Goal: Information Seeking & Learning: Learn about a topic

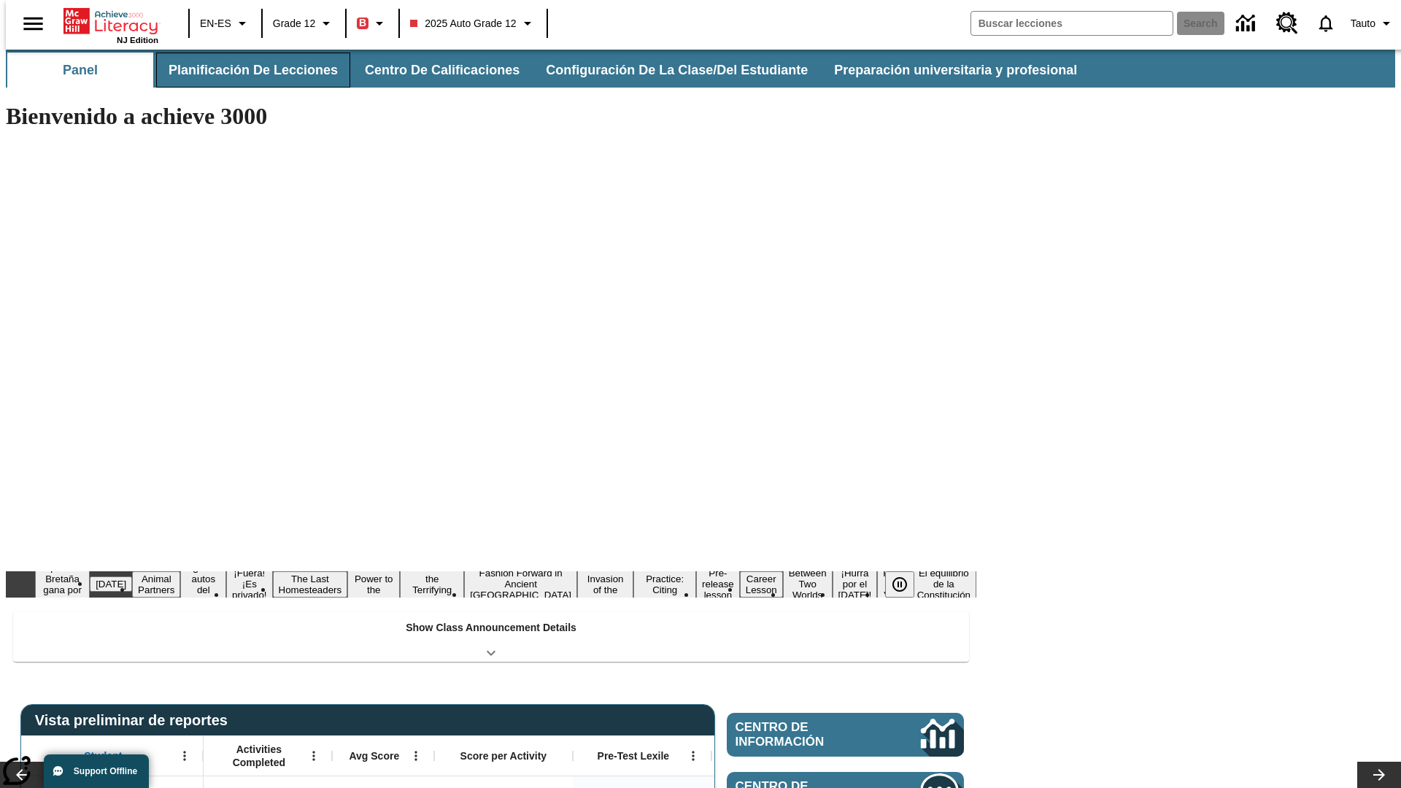
click at [244, 70] on button "Planificación de lecciones" at bounding box center [253, 70] width 194 height 35
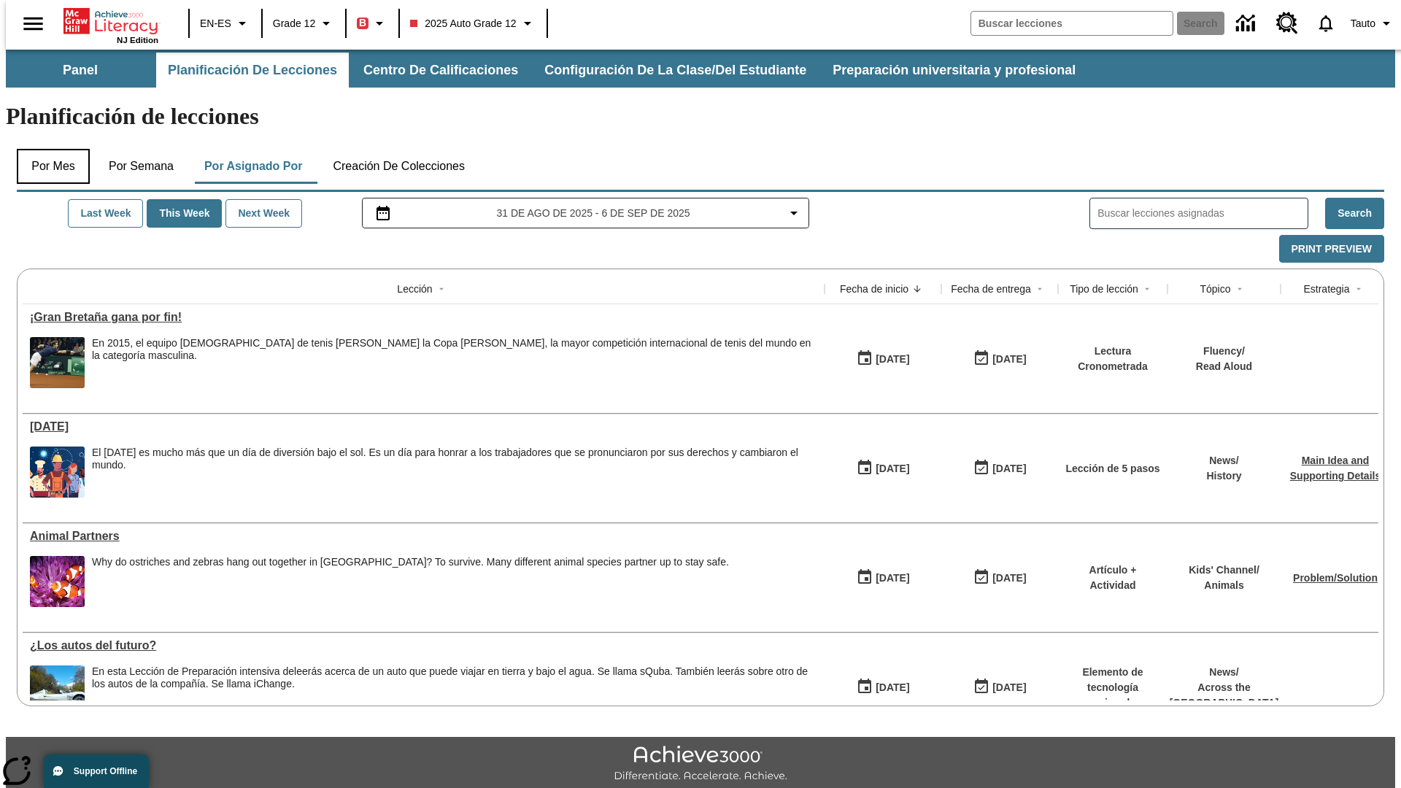
click at [47, 149] on button "Por mes" at bounding box center [53, 166] width 73 height 35
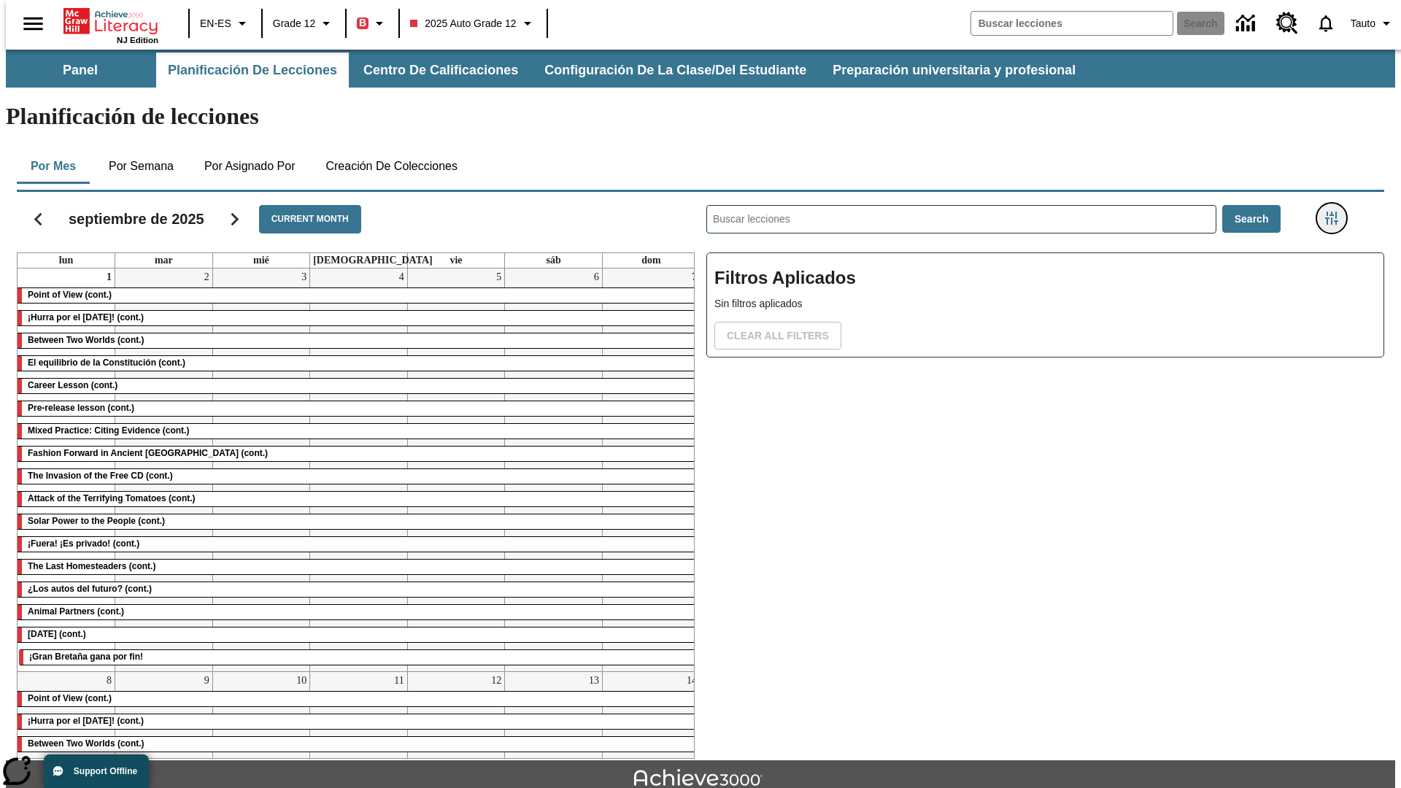
click at [1336, 212] on icon "Menú lateral de filtros" at bounding box center [1331, 218] width 13 height 13
